Goal: Find contact information: Find contact information

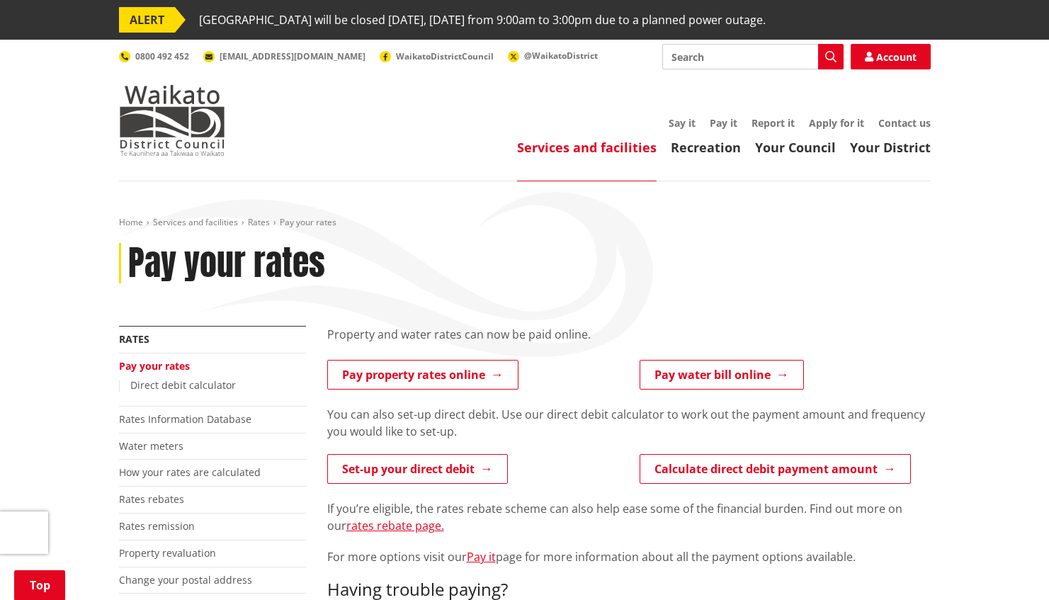
scroll to position [498, 0]
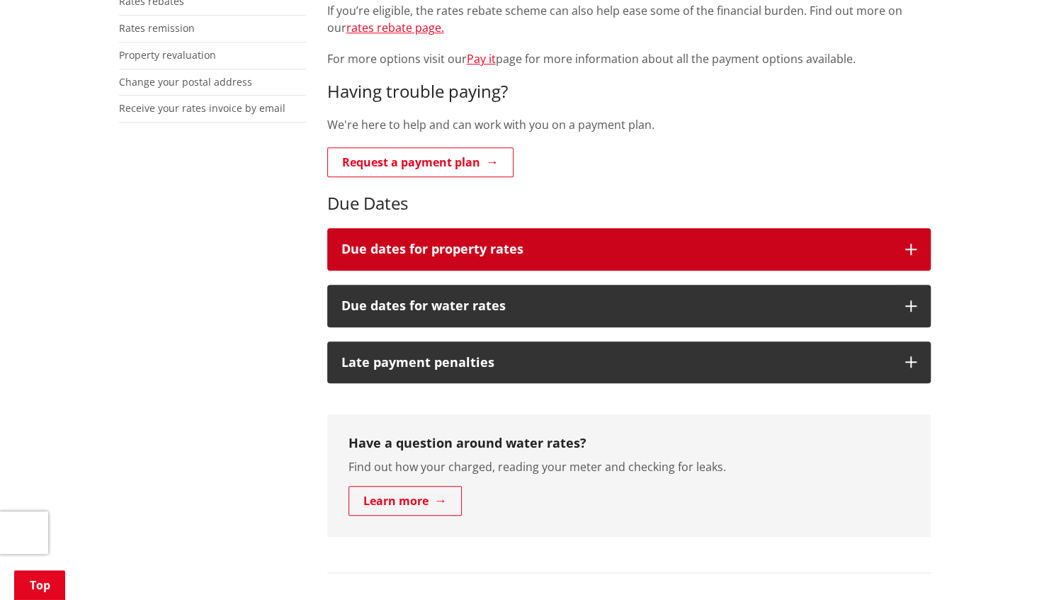
click at [390, 251] on h3 "Due dates for property rates" at bounding box center [615, 249] width 549 height 14
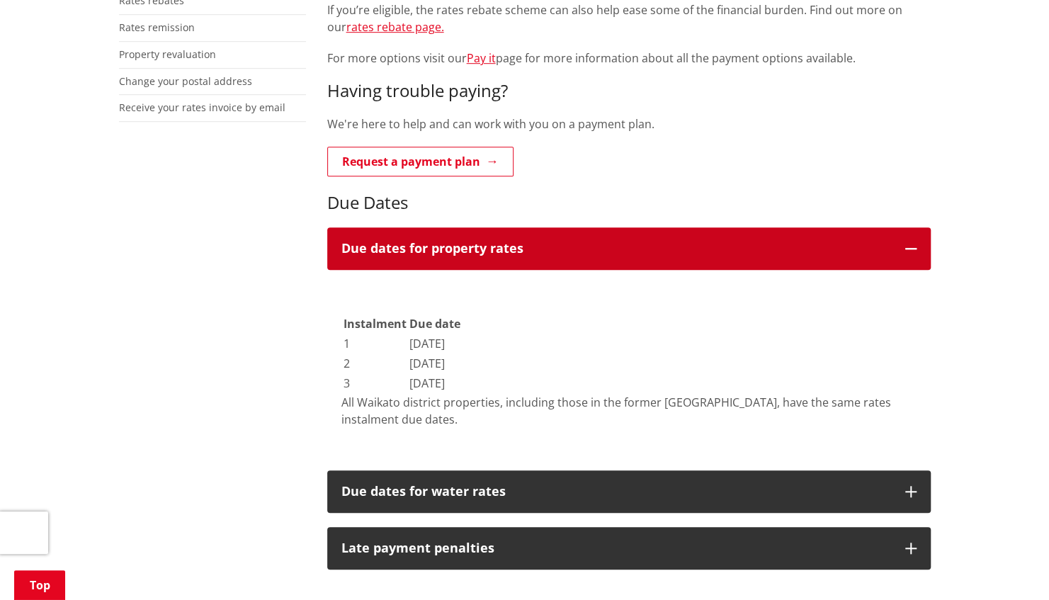
scroll to position [503, 0]
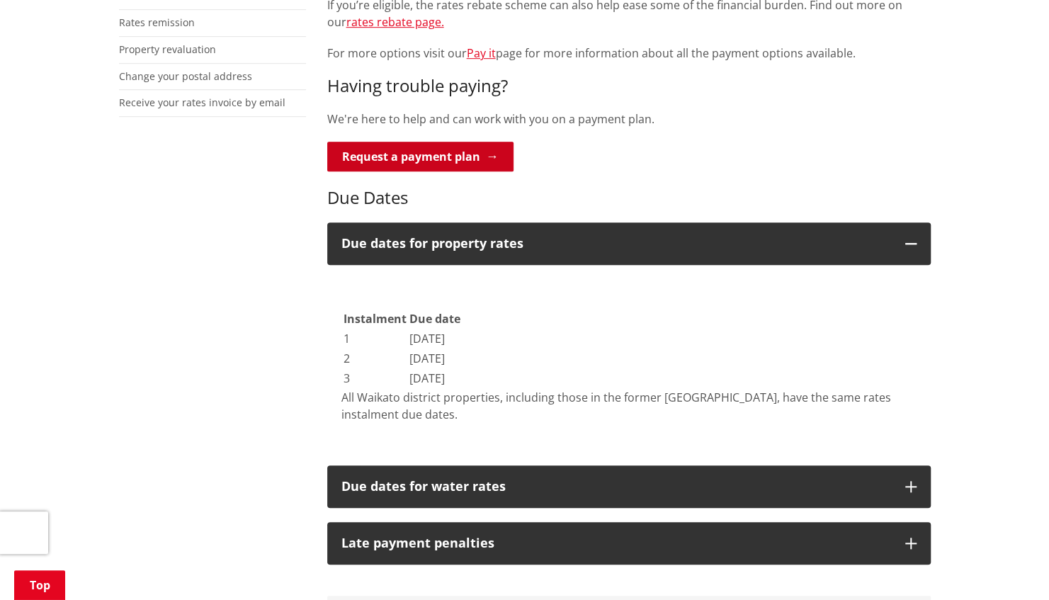
click at [429, 163] on link "Request a payment plan" at bounding box center [420, 157] width 186 height 30
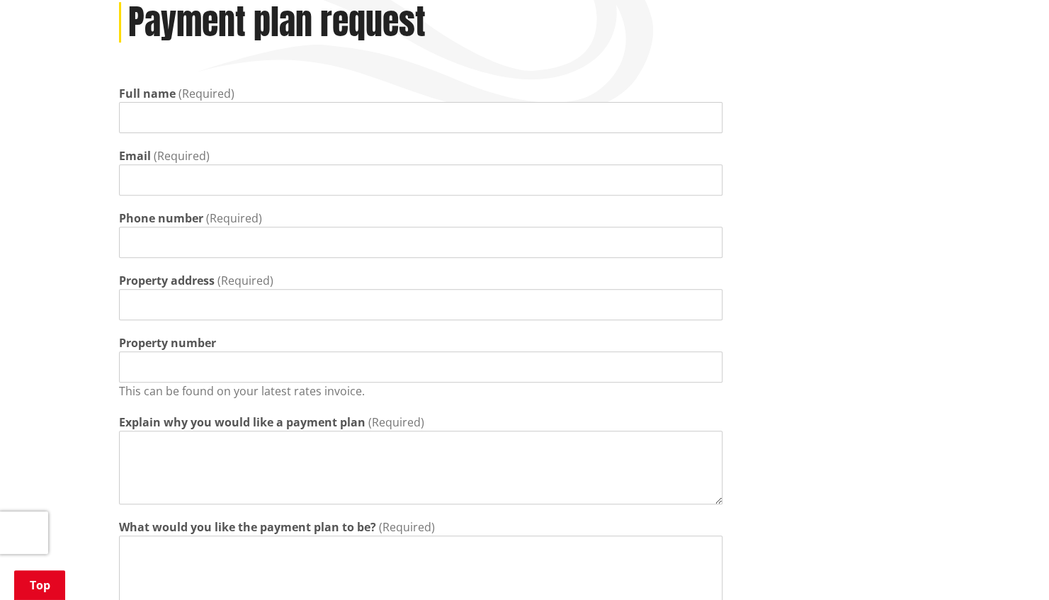
scroll to position [240, 0]
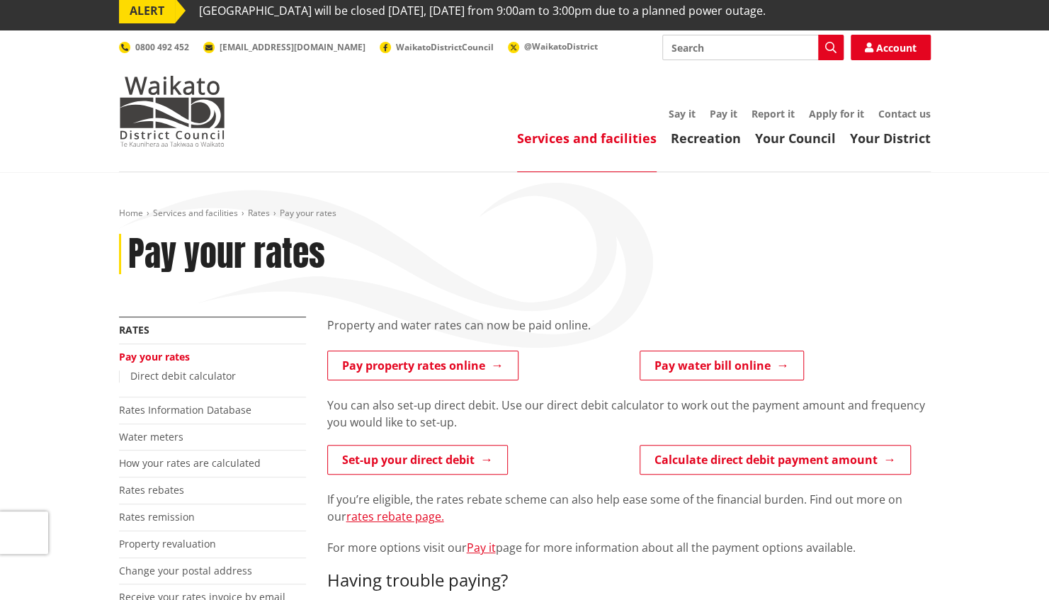
scroll to position [19, 0]
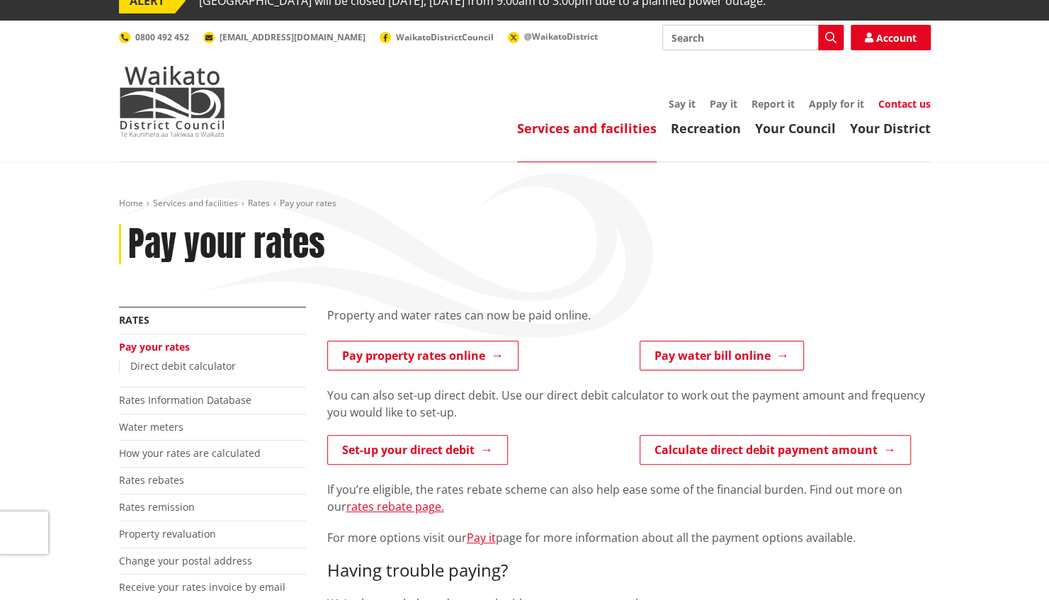
click at [902, 102] on link "Contact us" at bounding box center [904, 103] width 52 height 13
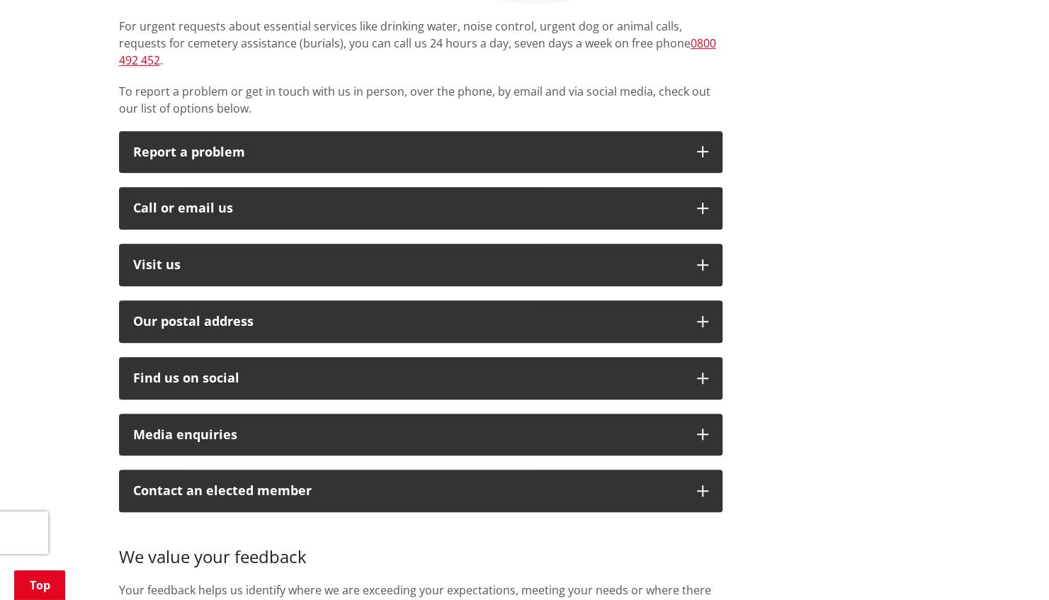
scroll to position [351, 0]
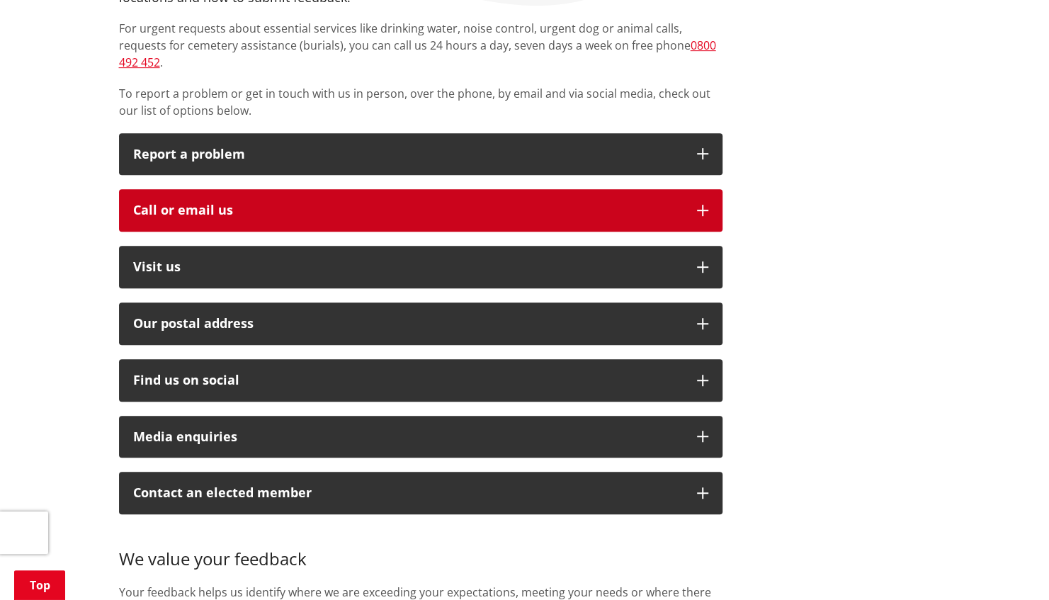
click at [574, 203] on div "Call or email us" at bounding box center [407, 210] width 549 height 14
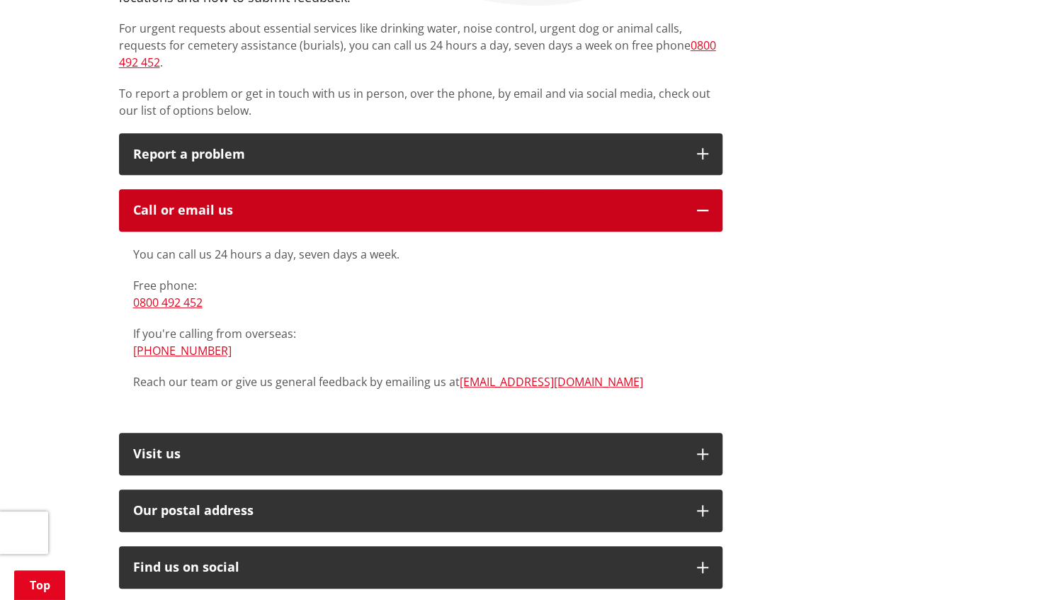
click at [574, 203] on div "Call or email us" at bounding box center [407, 210] width 549 height 14
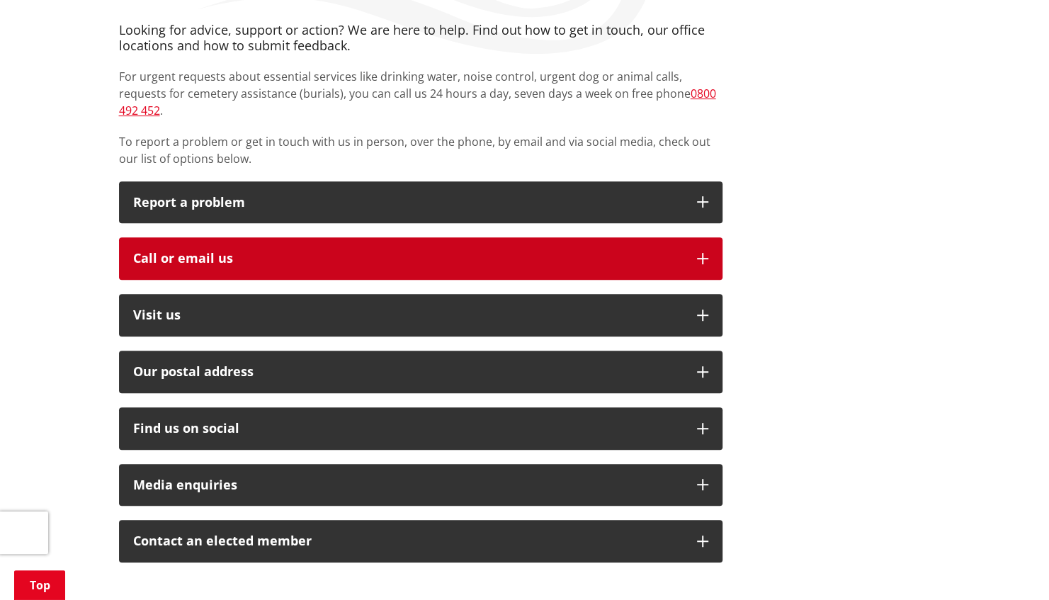
scroll to position [302, 0]
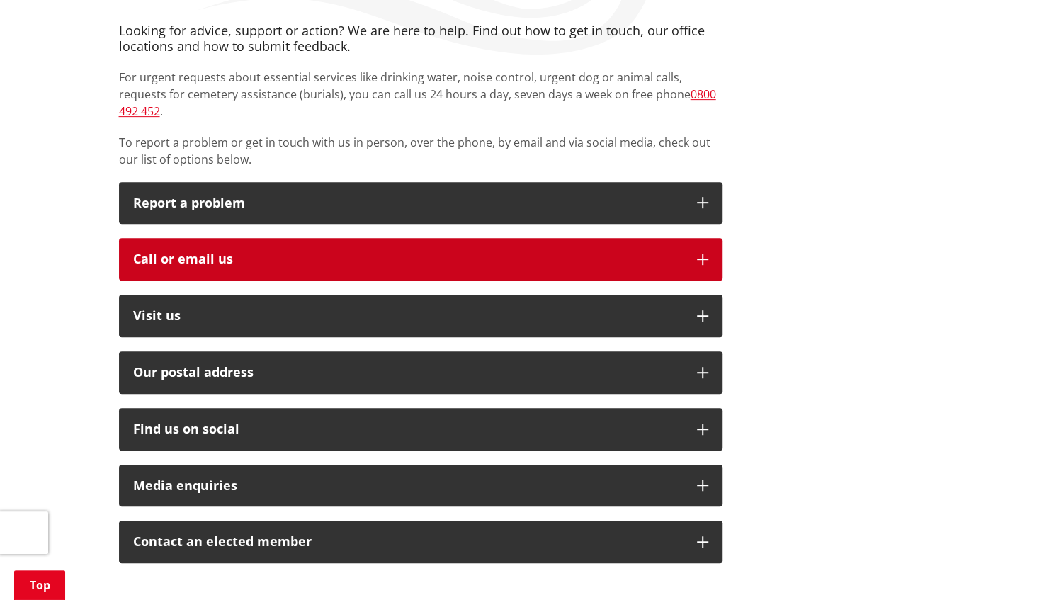
click at [582, 238] on button "Call or email us" at bounding box center [420, 259] width 603 height 42
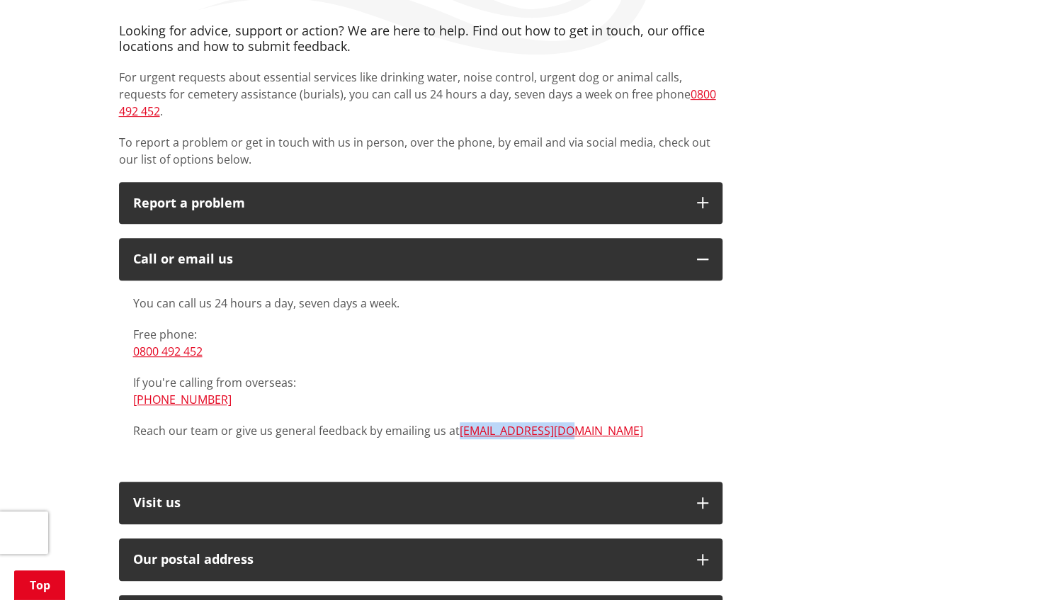
drag, startPoint x: 562, startPoint y: 410, endPoint x: 459, endPoint y: 423, distance: 103.5
click at [459, 423] on div "You can call us 24 hours a day, seven days a week. Free phone: 0800 492 452 If …" at bounding box center [420, 373] width 603 height 187
copy link "[EMAIL_ADDRESS][DOMAIN_NAME]"
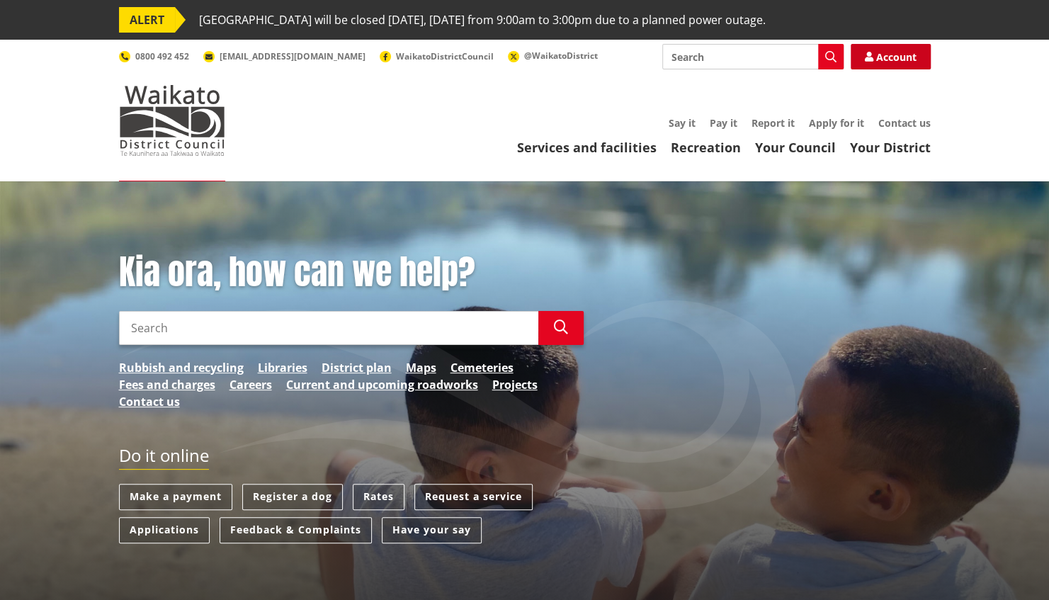
click at [865, 55] on icon at bounding box center [869, 57] width 8 height 10
